Goal: Task Accomplishment & Management: Manage account settings

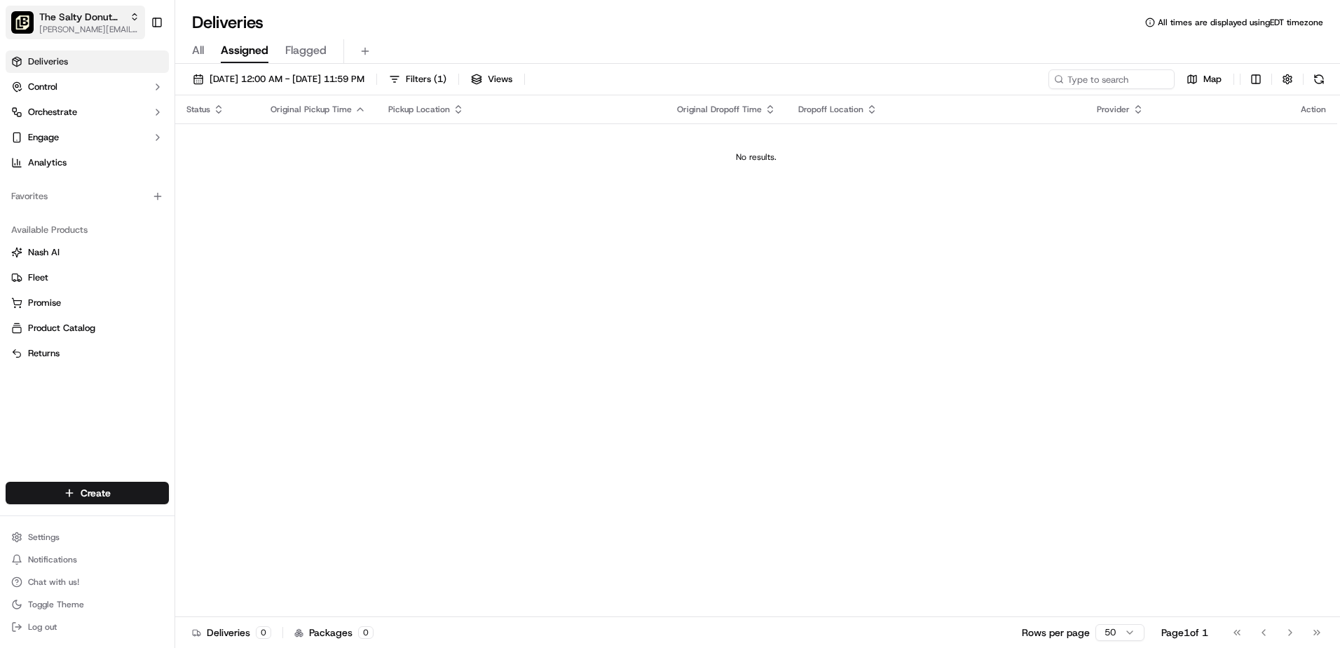
click at [139, 17] on button "The Salty Donut ([PERSON_NAME]) [PERSON_NAME][EMAIL_ADDRESS][PERSON_NAME][DOMAI…" at bounding box center [75, 23] width 139 height 34
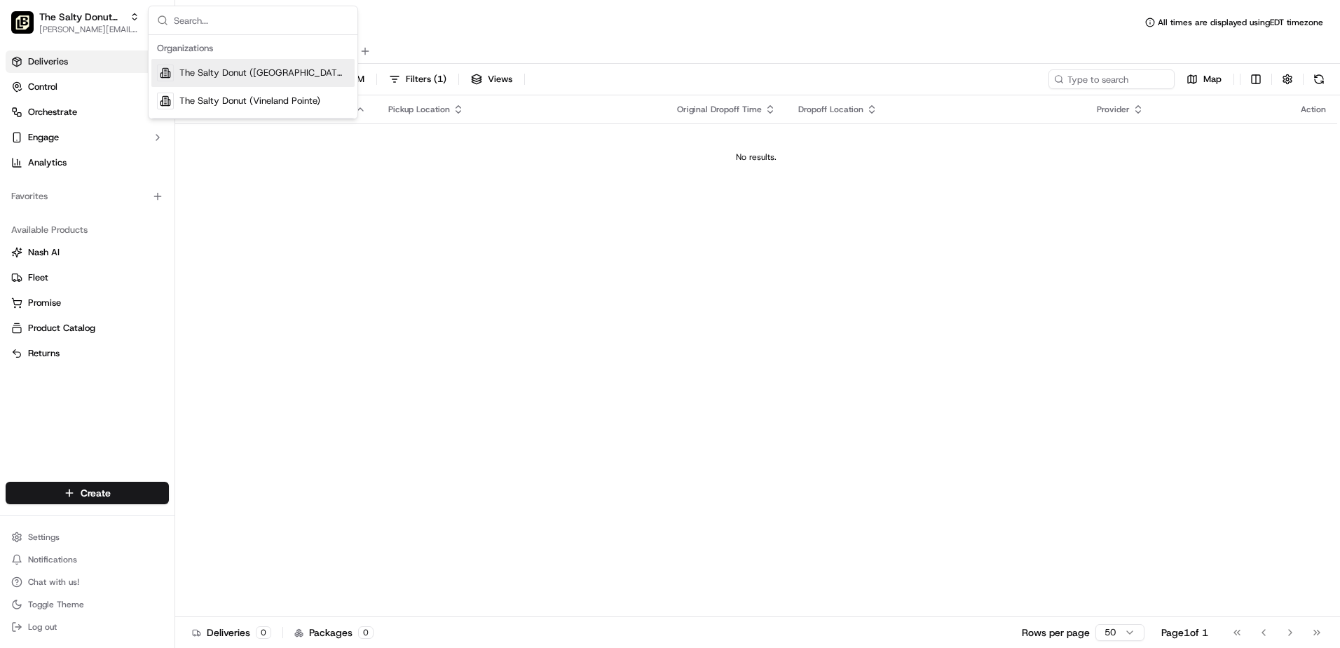
click at [196, 69] on span "The Salty Donut ([GEOGRAPHIC_DATA])" at bounding box center [264, 73] width 170 height 13
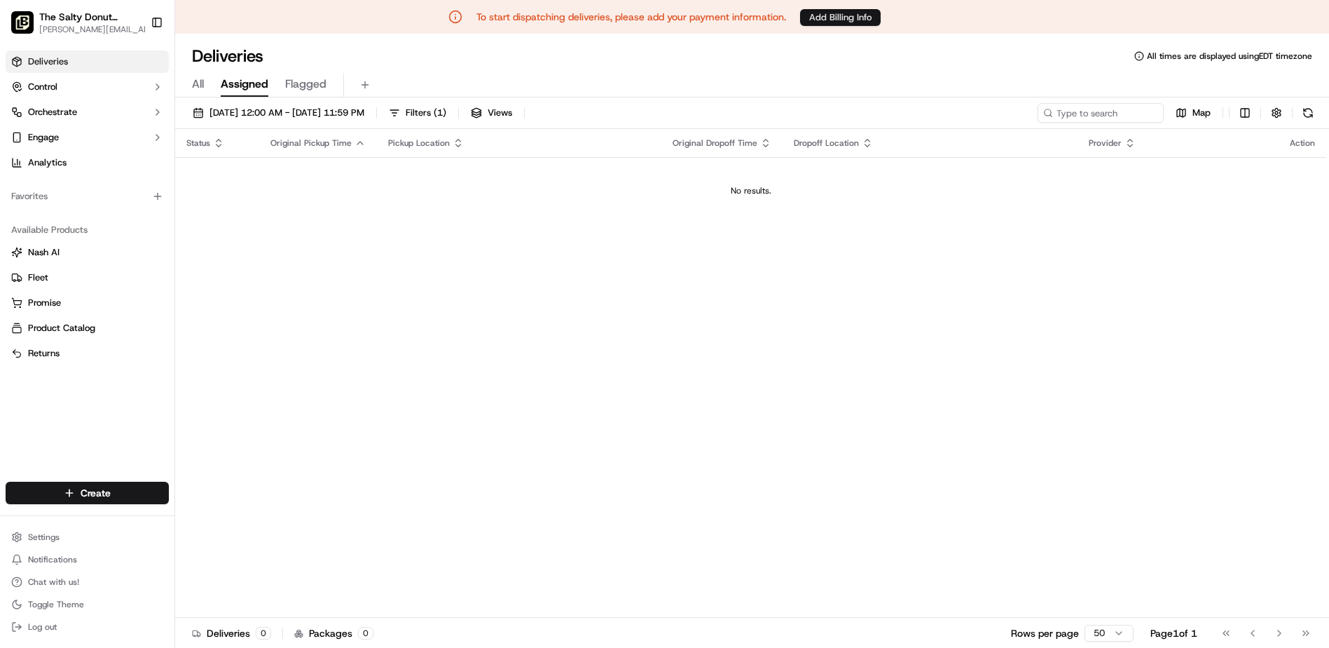
click at [826, 20] on button "Add Billing Info" at bounding box center [840, 17] width 81 height 17
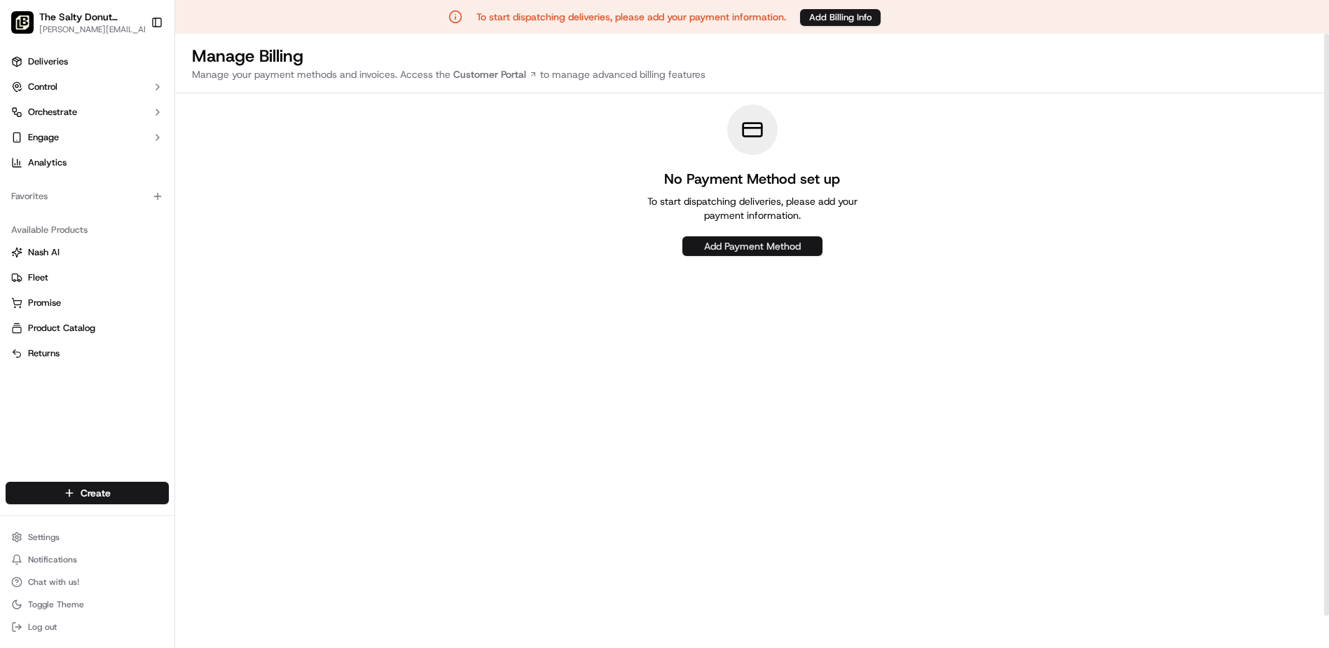
click at [800, 243] on button "Add Payment Method" at bounding box center [753, 246] width 140 height 20
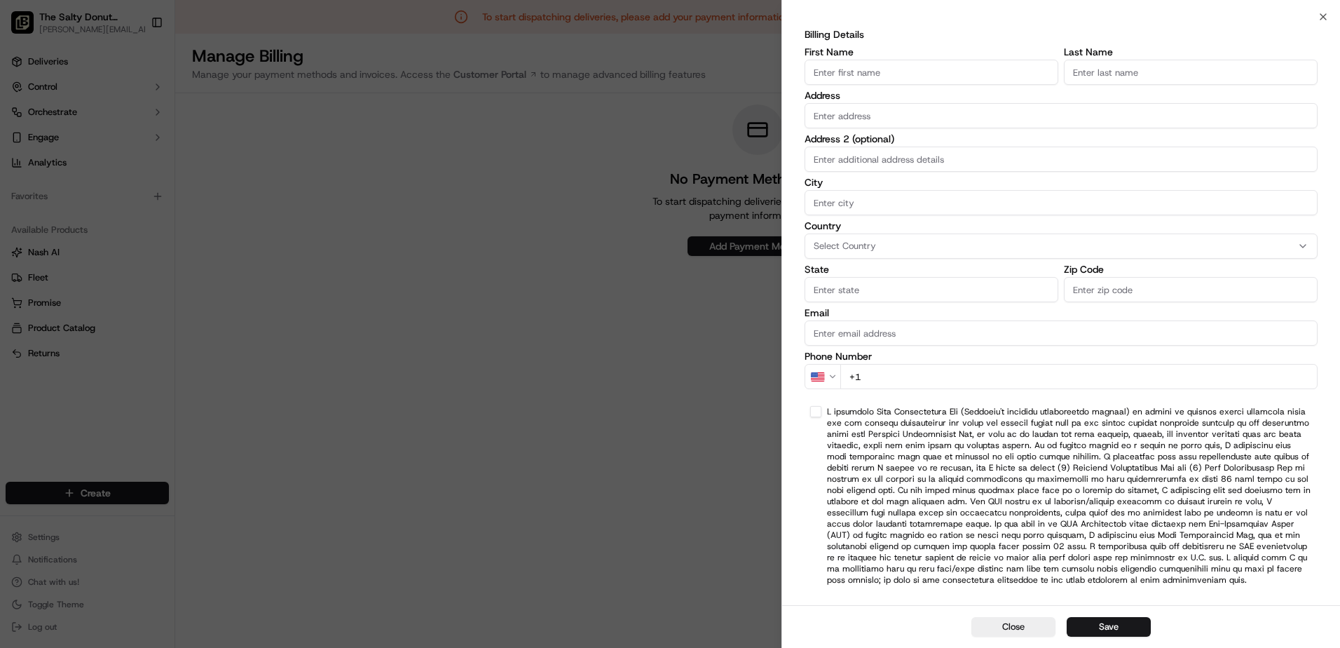
scroll to position [275, 0]
click at [855, 69] on input "First Name" at bounding box center [932, 72] width 254 height 25
type input "Accounts"
type input "Payable"
type input "1825 Ponce De Leon Blvd"
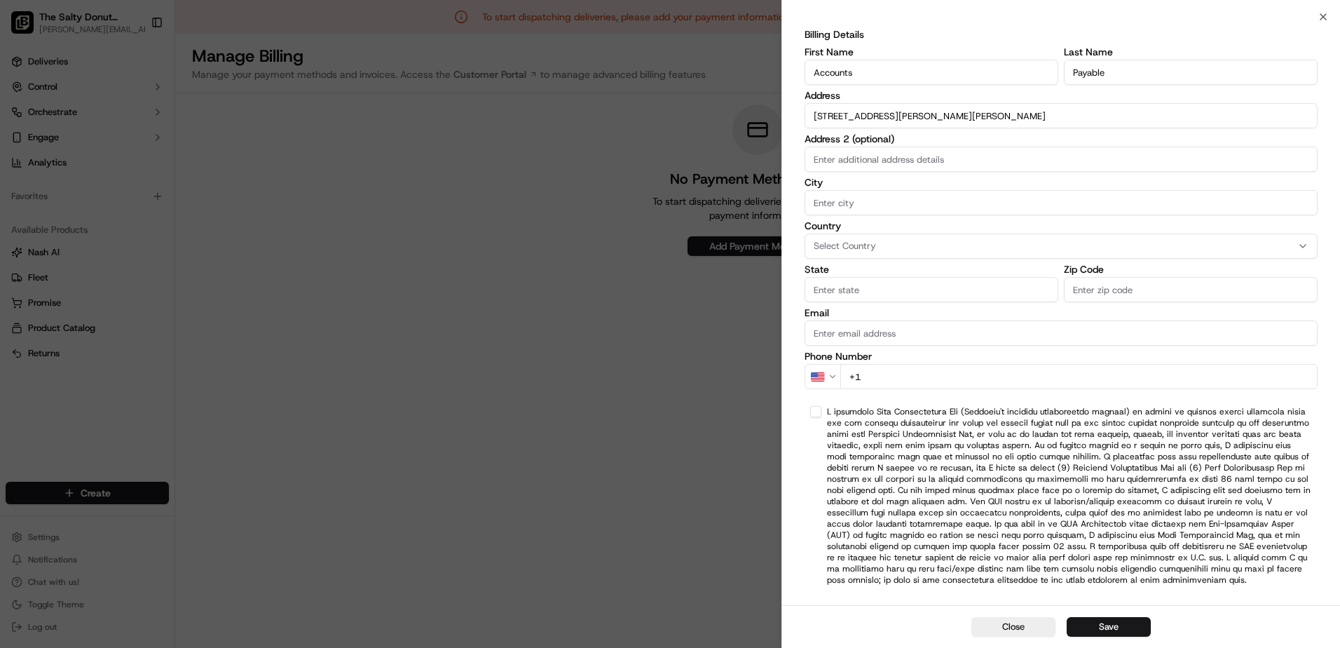
type input "Unit 213"
type input "Coral Gables"
type input "FL"
type input "33134"
type input "ap@saltydonut.com"
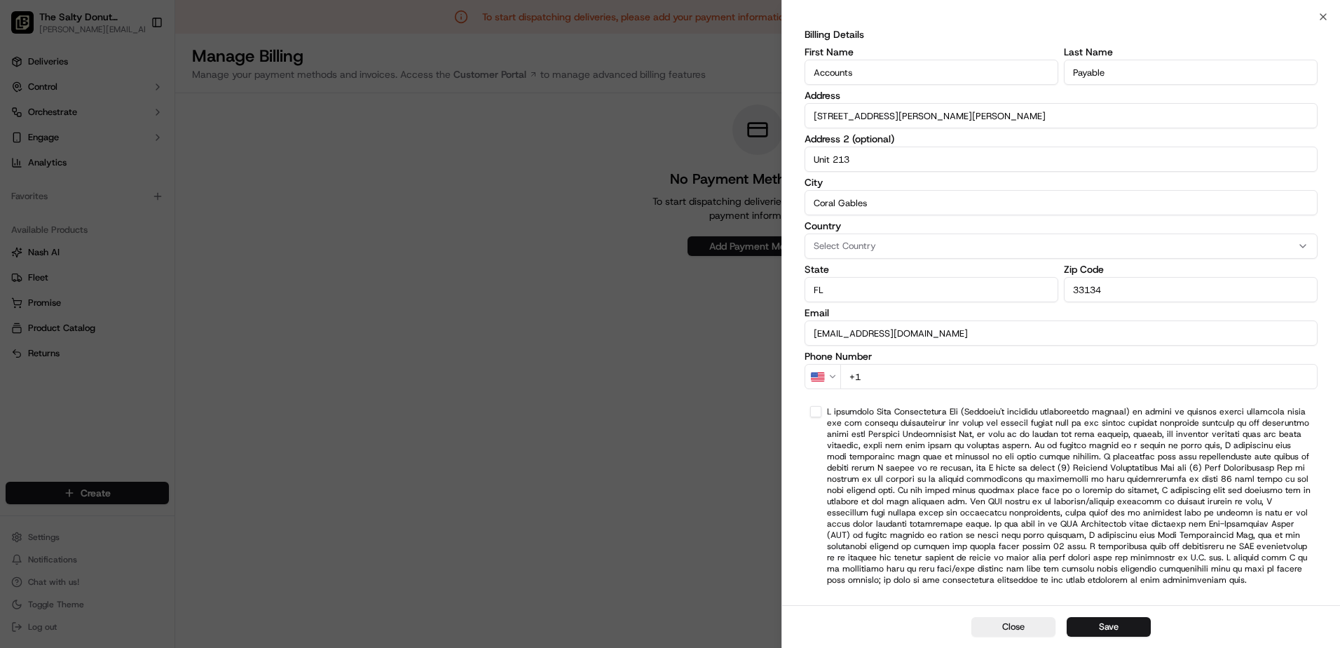
click at [894, 375] on input "+1" at bounding box center [1078, 376] width 477 height 25
type input "+1 786 449 0699"
click at [822, 413] on div at bounding box center [1061, 495] width 513 height 191
click at [821, 412] on button "button" at bounding box center [815, 411] width 11 height 11
click at [943, 245] on div "Select Country" at bounding box center [1061, 246] width 506 height 13
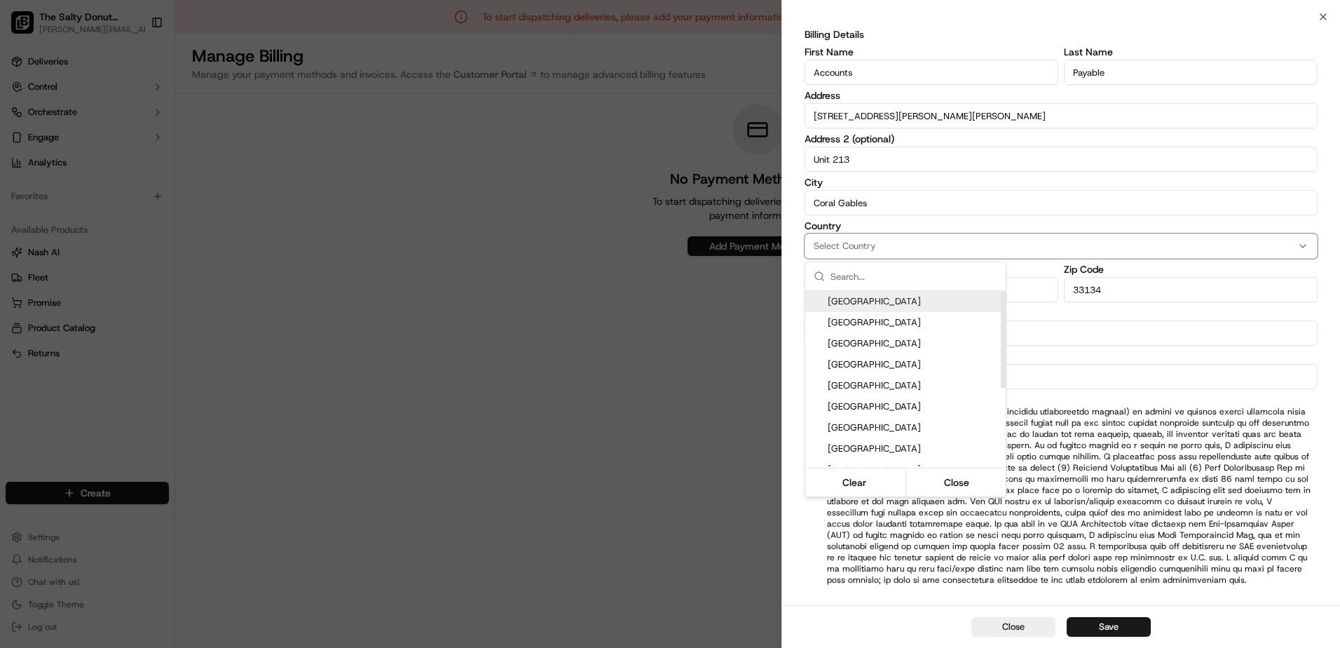
click at [915, 307] on span "United States" at bounding box center [914, 301] width 172 height 13
click at [961, 481] on button "Close" at bounding box center [957, 482] width 96 height 20
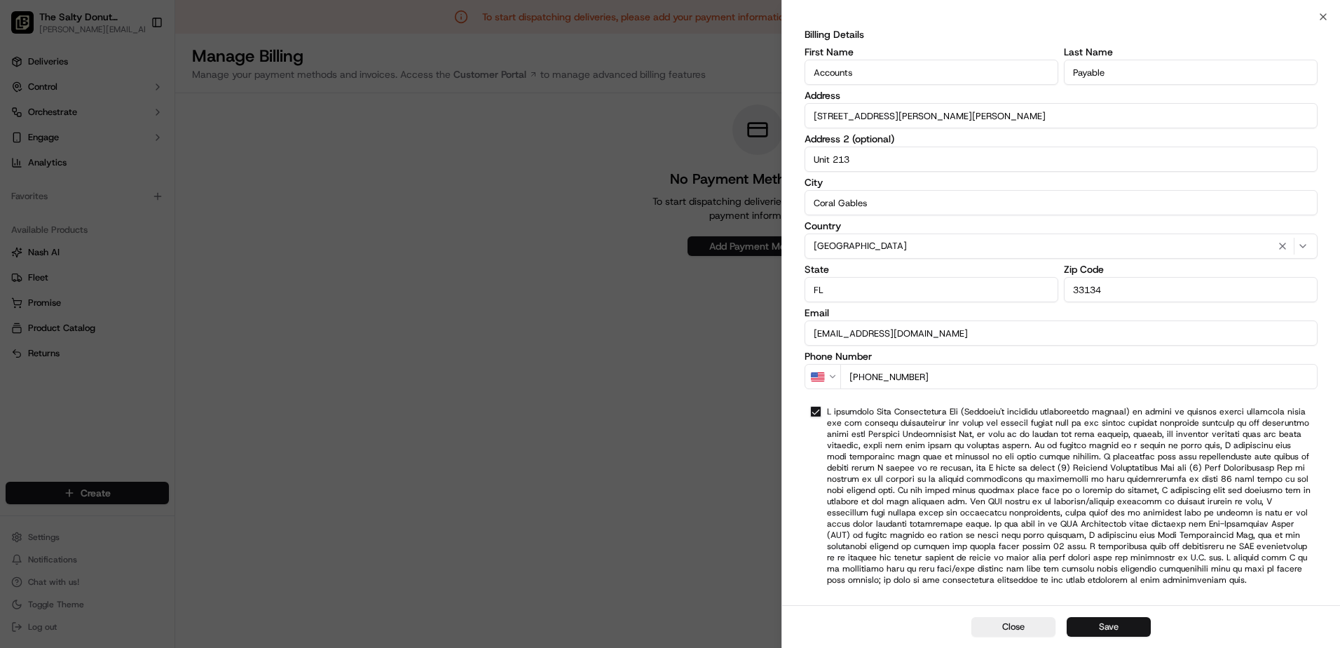
click at [1108, 622] on button "Save" at bounding box center [1109, 627] width 84 height 20
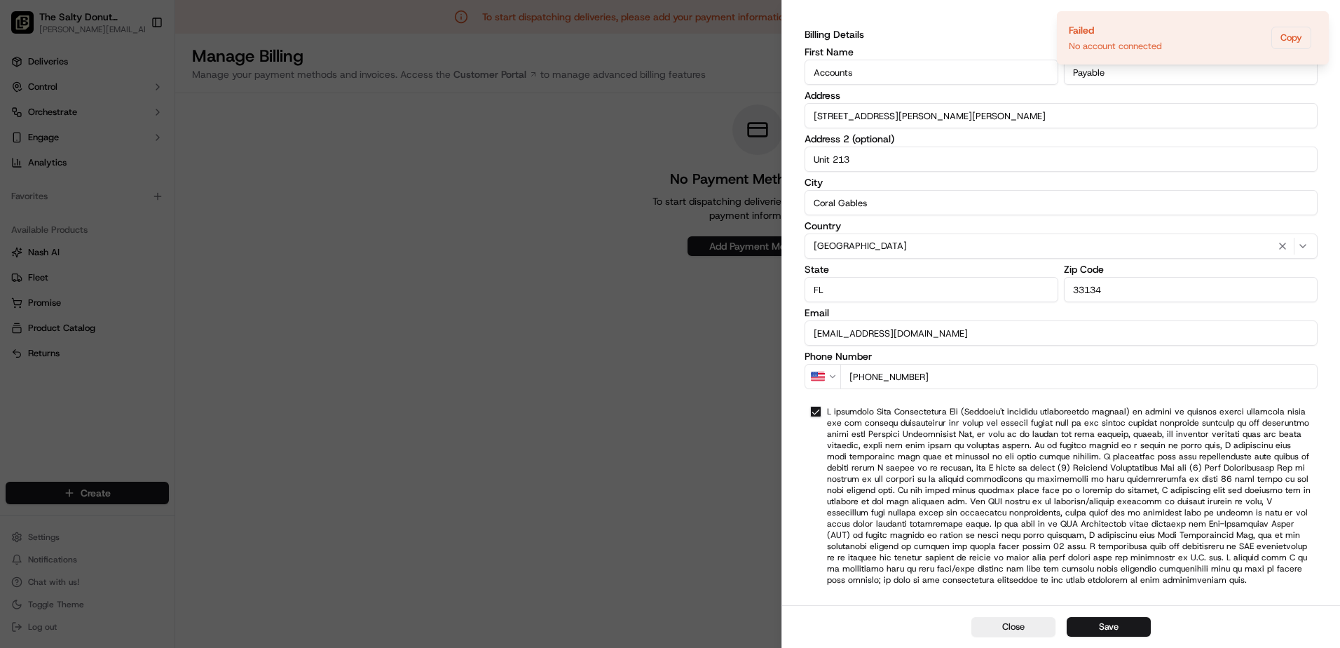
scroll to position [172, 0]
click at [1315, 25] on icon "Notifications (F8)" at bounding box center [1316, 23] width 11 height 11
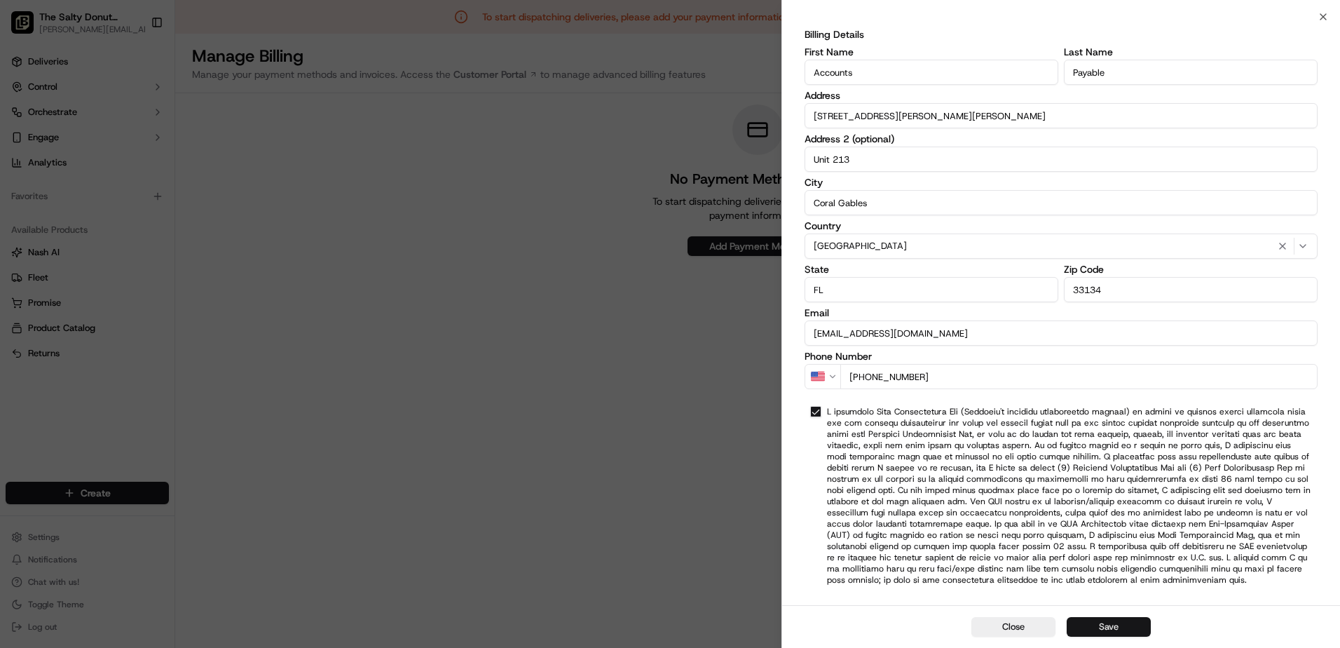
click at [1069, 624] on button "Save" at bounding box center [1109, 627] width 84 height 20
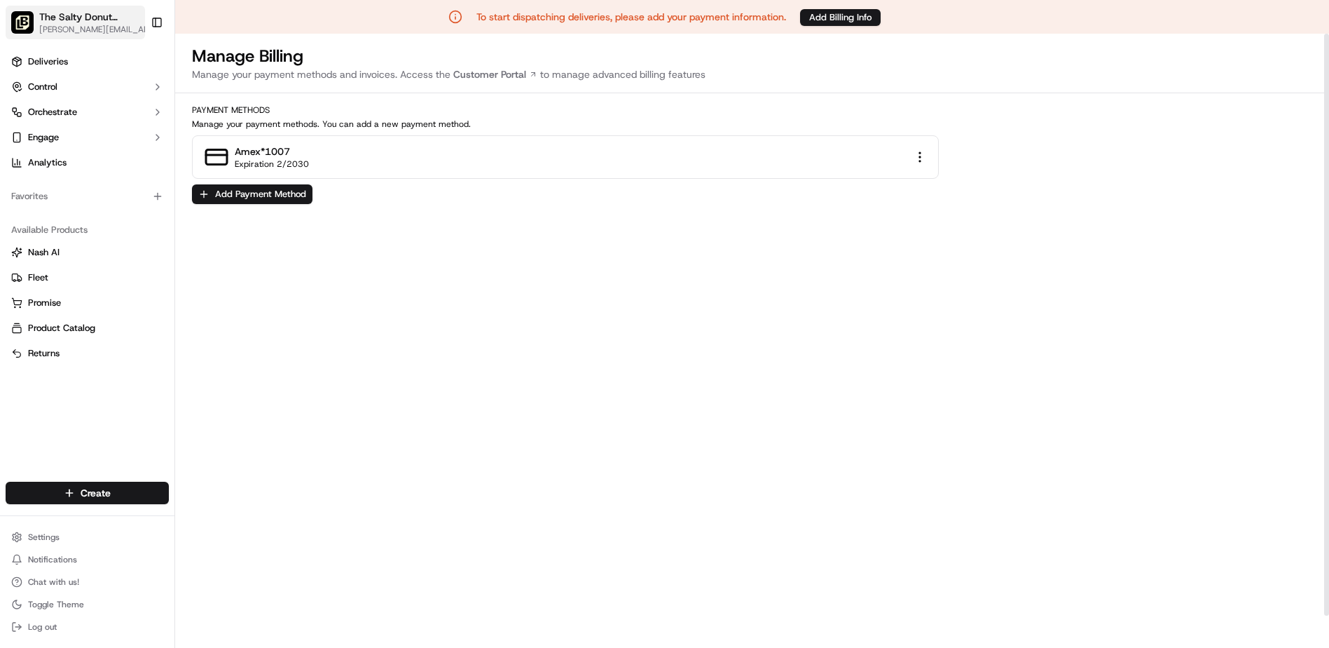
click at [126, 11] on div "The Salty Donut ([GEOGRAPHIC_DATA])" at bounding box center [98, 17] width 119 height 14
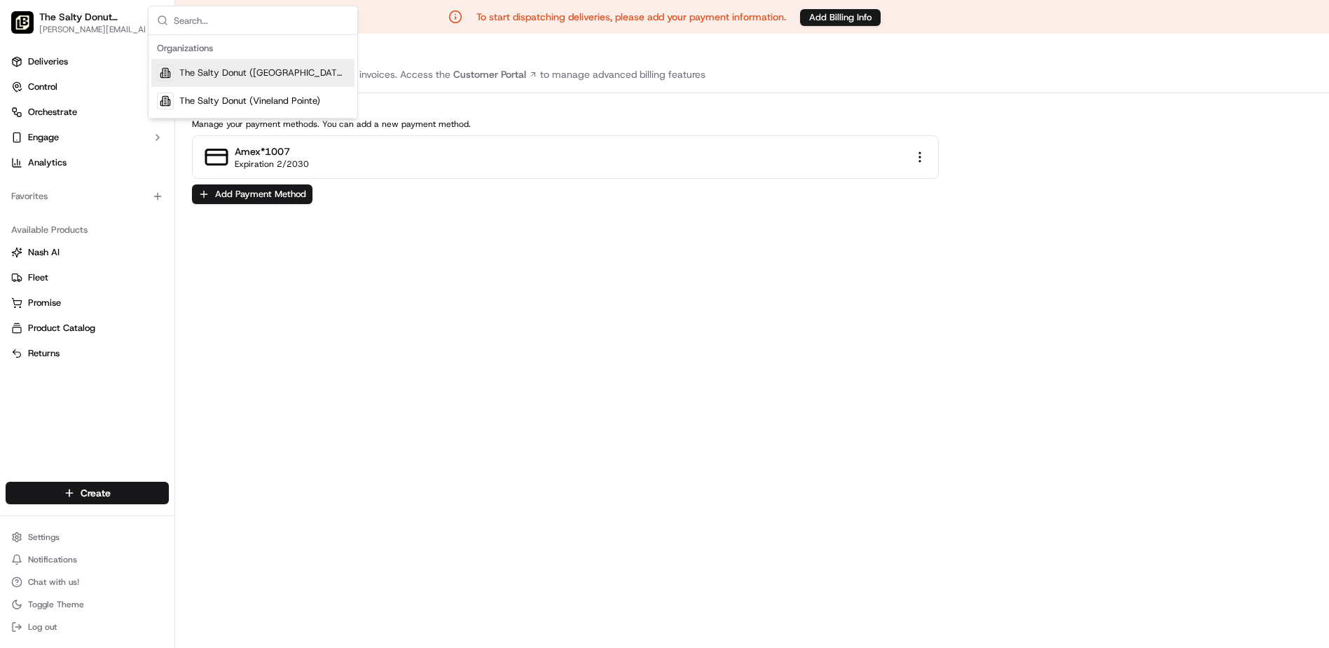
click at [195, 72] on span "The Salty Donut ([GEOGRAPHIC_DATA])" at bounding box center [264, 73] width 170 height 13
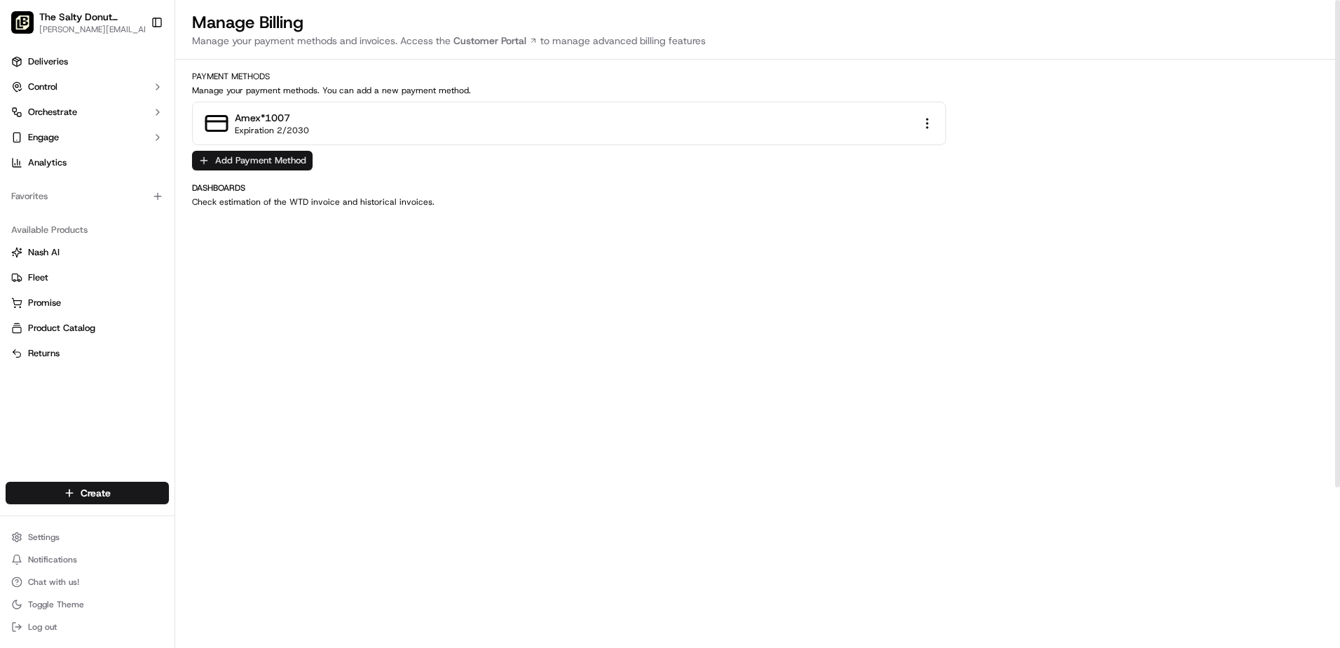
click at [238, 154] on button "Add Payment Method" at bounding box center [252, 161] width 121 height 20
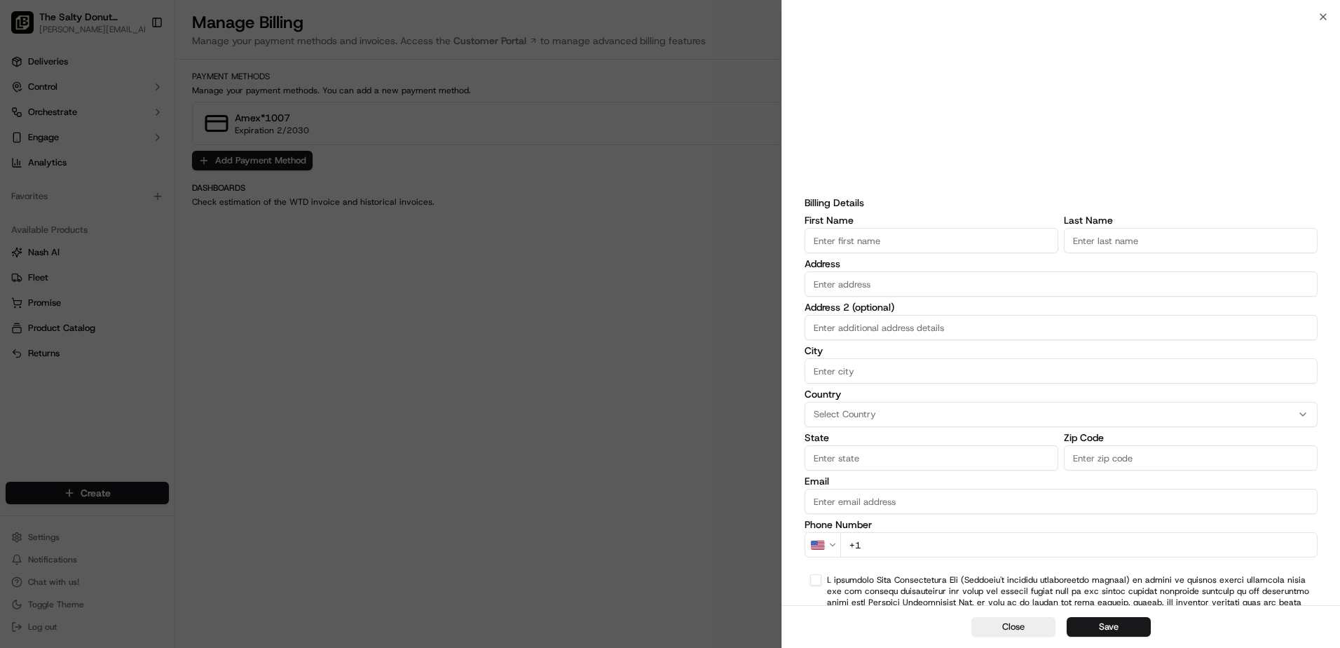
click at [938, 235] on input "First Name" at bounding box center [932, 240] width 254 height 25
click at [861, 242] on input "First Name" at bounding box center [932, 240] width 254 height 25
type input "Accounts"
type input "Payable"
type input "[STREET_ADDRESS][PERSON_NAME][PERSON_NAME]"
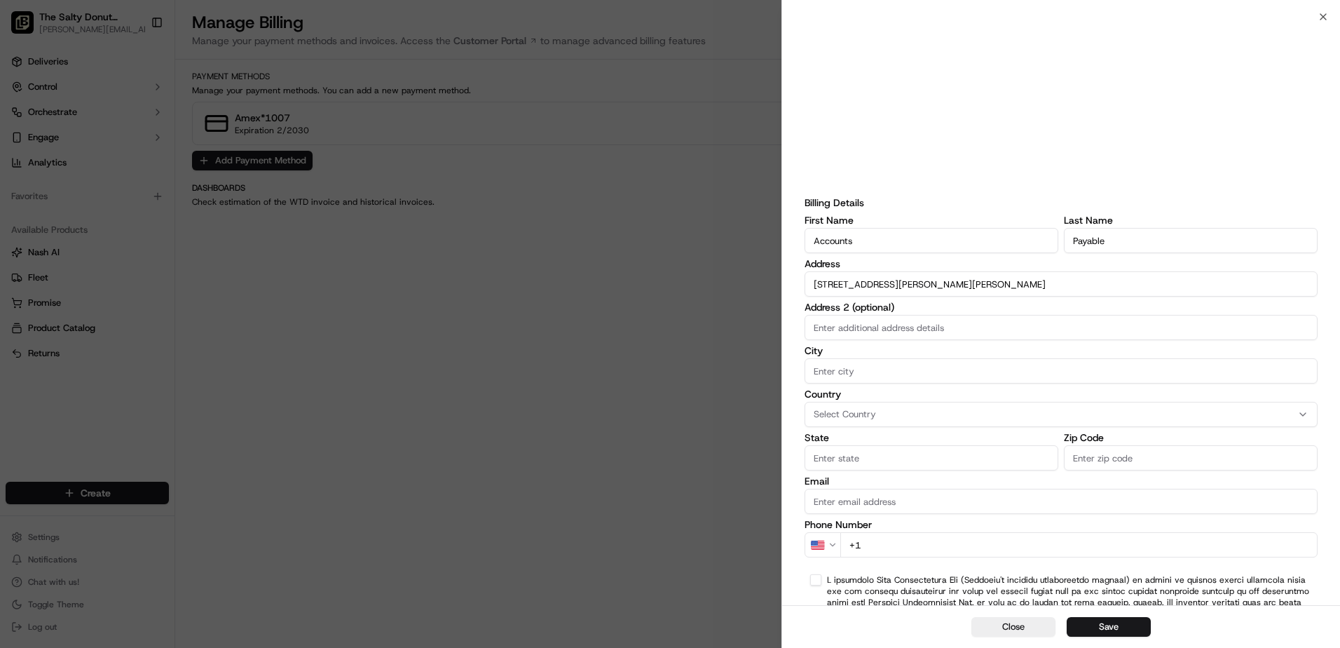
type input "Unit 213"
type input "Coral Gables"
type input "FL"
type input "33134"
type input "ap@saltydonut.com"
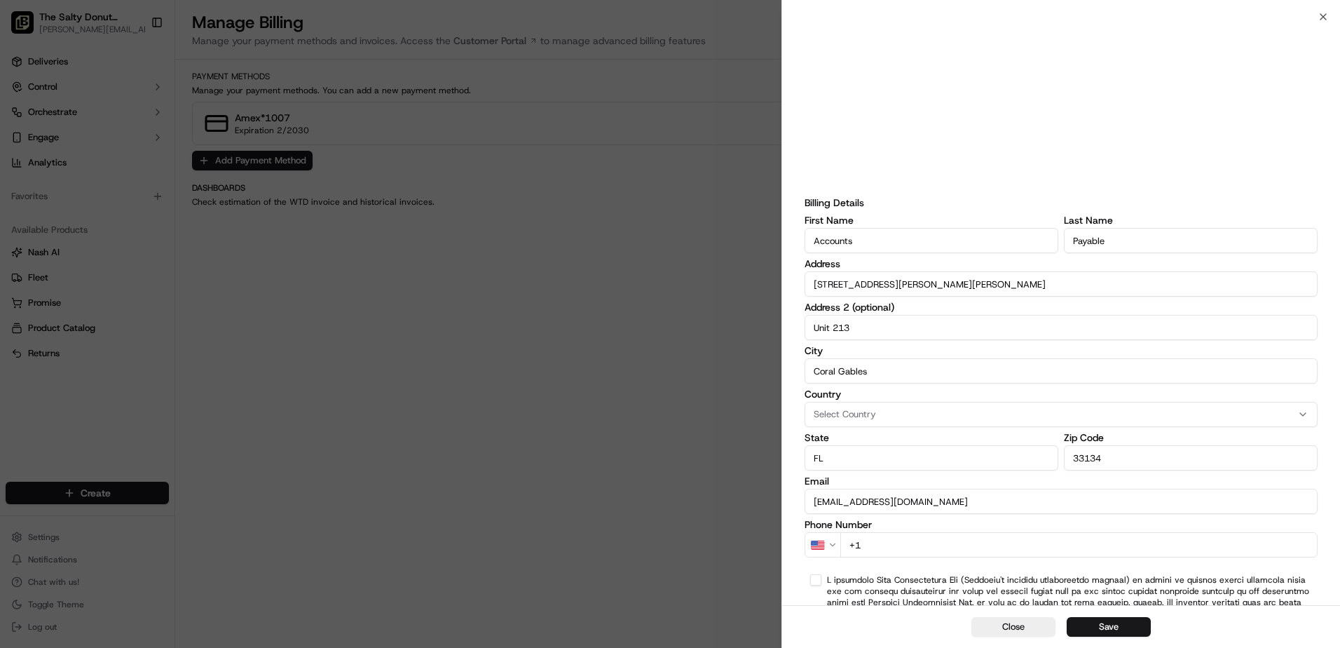
click at [919, 534] on input "+1" at bounding box center [1078, 544] width 477 height 25
type input "+1 786 449 0699"
click at [819, 581] on button "button" at bounding box center [815, 579] width 11 height 11
click at [1108, 622] on button "Save" at bounding box center [1109, 627] width 84 height 20
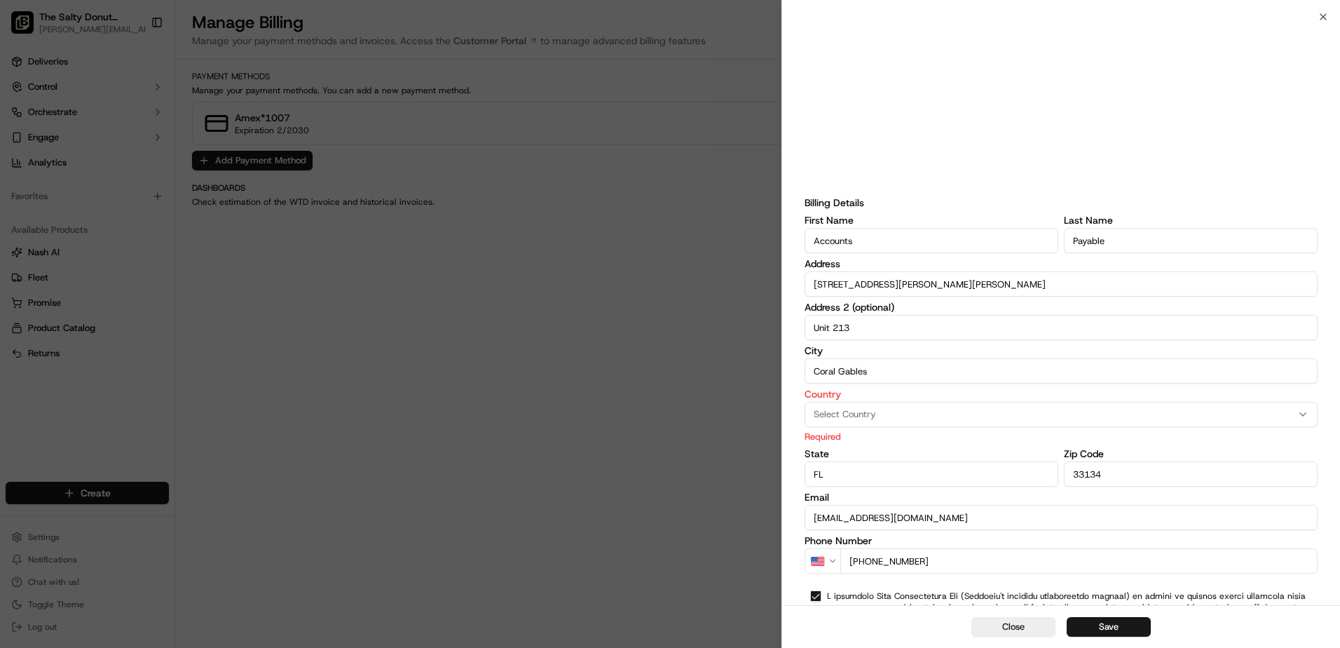
click at [885, 399] on div "Country Select Country Required" at bounding box center [1061, 416] width 513 height 54
click at [886, 411] on div "Select Country" at bounding box center [1061, 414] width 506 height 13
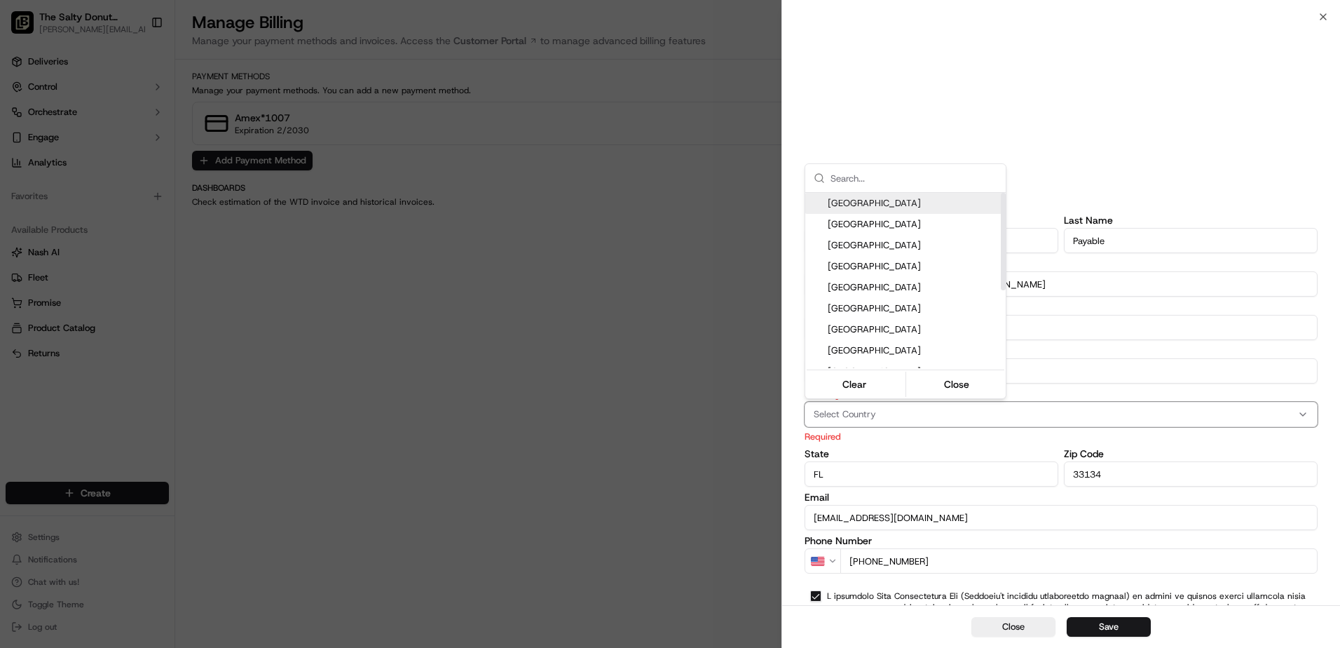
click at [860, 205] on span "United States" at bounding box center [914, 203] width 172 height 13
click at [1116, 627] on div at bounding box center [670, 324] width 1340 height 648
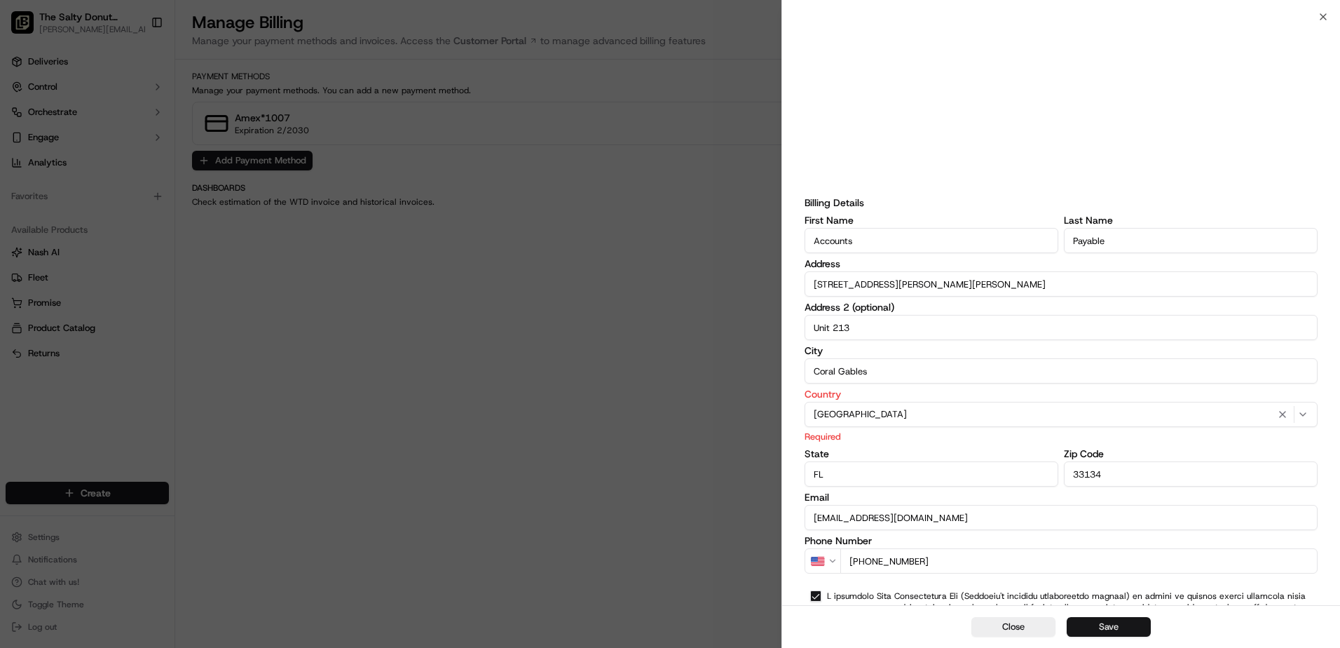
click at [1098, 625] on button "Save" at bounding box center [1109, 627] width 84 height 20
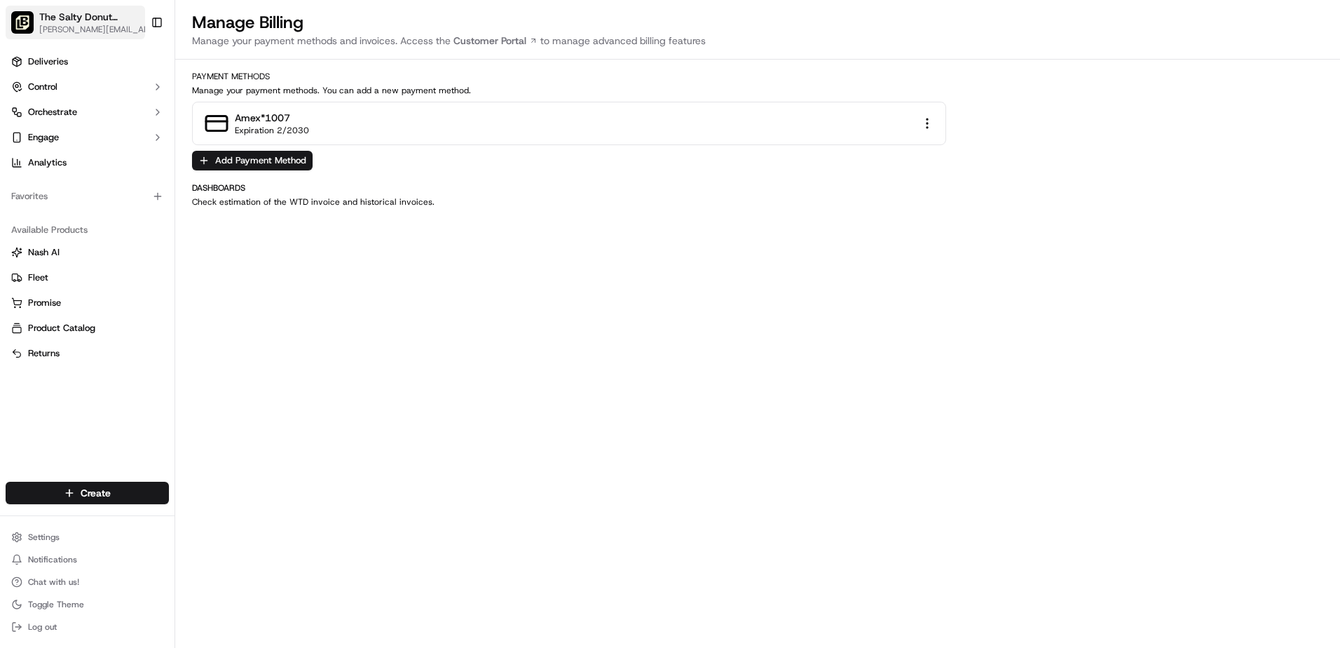
click at [134, 11] on div "The Salty Donut ([GEOGRAPHIC_DATA])" at bounding box center [98, 17] width 119 height 14
